Goal: Navigation & Orientation: Understand site structure

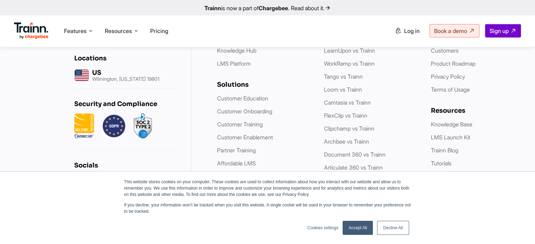
scroll to position [2153, 0]
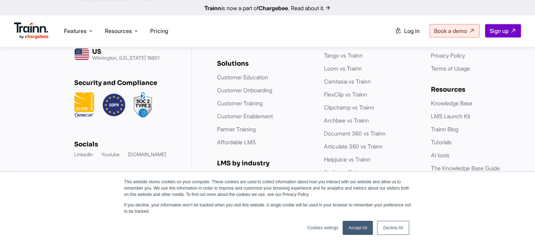
click at [395, 229] on link "Decline All" at bounding box center [393, 228] width 32 height 14
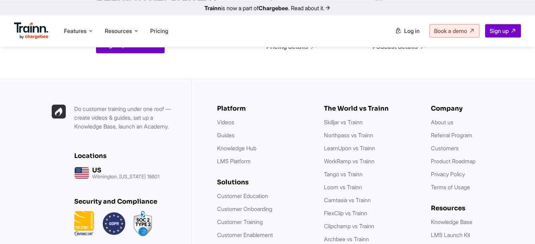
scroll to position [2033, 0]
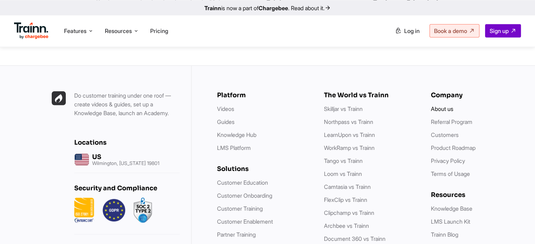
click at [442, 105] on link "About us" at bounding box center [442, 108] width 22 height 7
click at [438, 157] on link "Privacy Policy" at bounding box center [448, 160] width 34 height 7
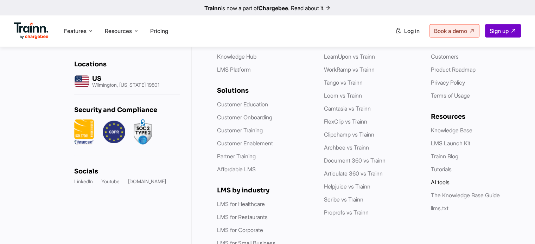
scroll to position [2138, 0]
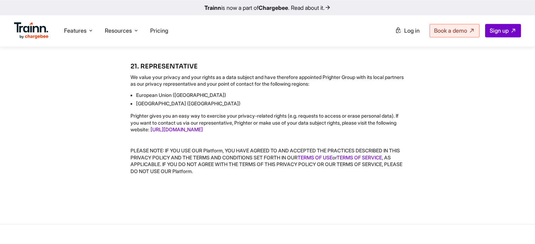
scroll to position [3683, 0]
